Goal: Find specific page/section: Find specific page/section

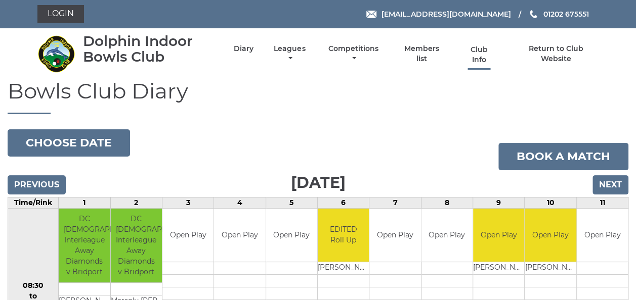
click at [477, 54] on link "Club Info" at bounding box center [479, 55] width 33 height 20
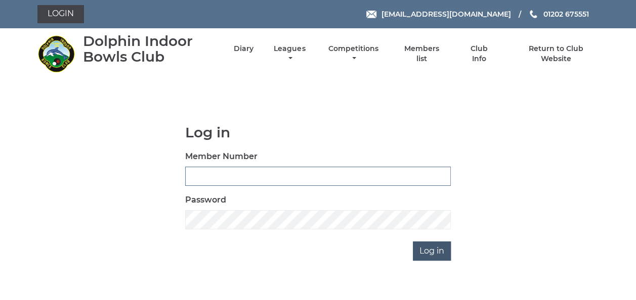
type input "3943"
click at [427, 255] on input "Log in" at bounding box center [432, 251] width 38 height 19
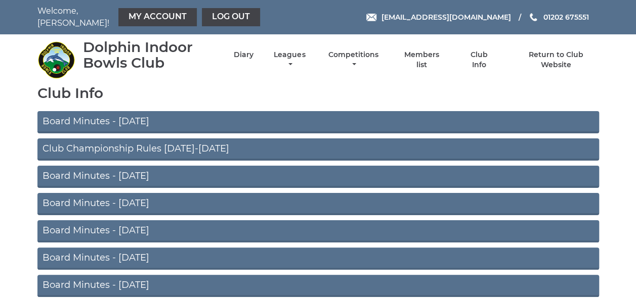
click at [116, 169] on link "Board Minutes - July 2025" at bounding box center [317, 177] width 561 height 22
click at [141, 116] on link "Board Minutes - August 2025" at bounding box center [317, 122] width 561 height 22
